Goal: Information Seeking & Learning: Learn about a topic

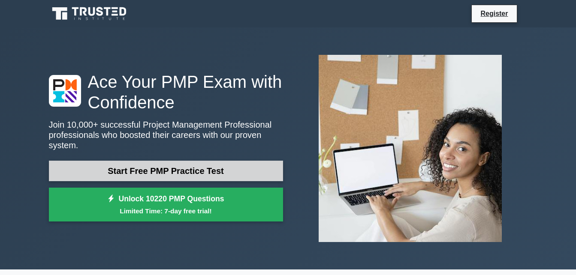
click at [219, 169] on link "Start Free PMP Practice Test" at bounding box center [166, 171] width 234 height 21
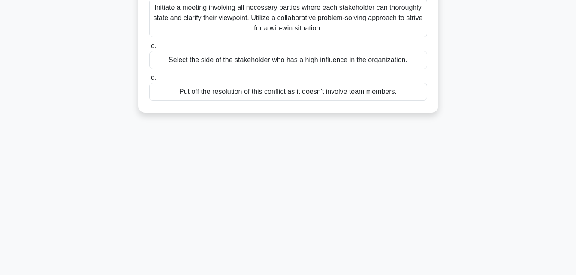
scroll to position [188, 0]
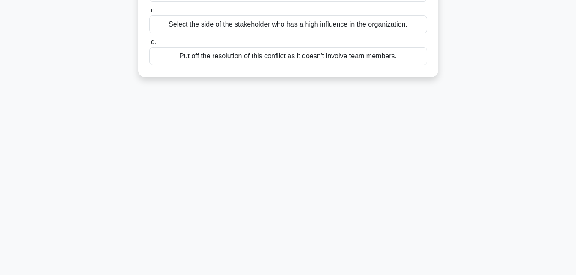
click at [379, 61] on div "Put off the resolution of this conflict as it doesn't involve team members." at bounding box center [288, 56] width 278 height 18
click at [149, 45] on input "d. Put off the resolution of this conflict as it doesn't involve team members." at bounding box center [149, 42] width 0 height 6
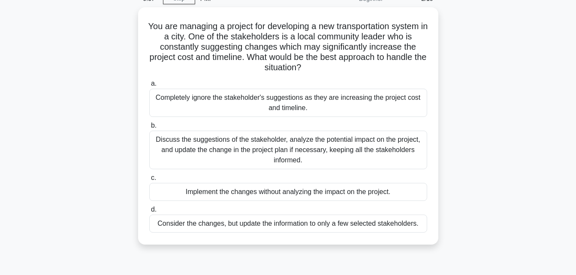
scroll to position [0, 0]
